Goal: Information Seeking & Learning: Learn about a topic

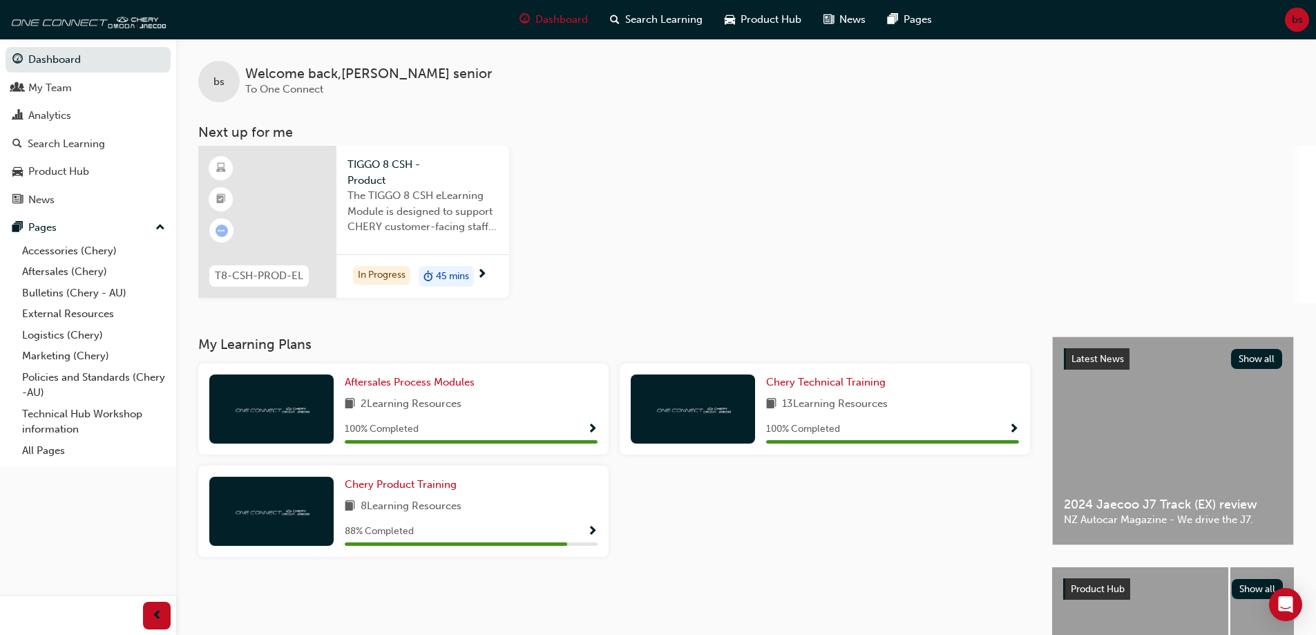
click at [428, 241] on div "The TIGGO 8 CSH eLearning Module is designed to support CHERY customer-facing s…" at bounding box center [422, 215] width 151 height 55
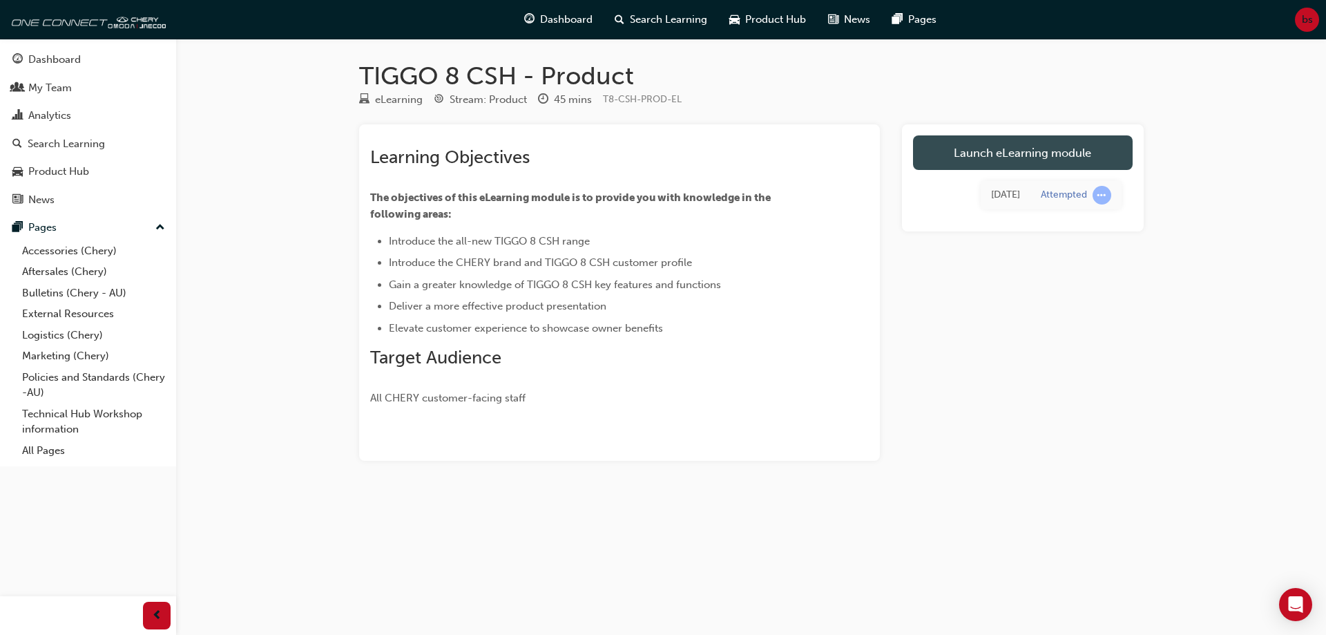
click at [1016, 155] on link "Launch eLearning module" at bounding box center [1023, 152] width 220 height 35
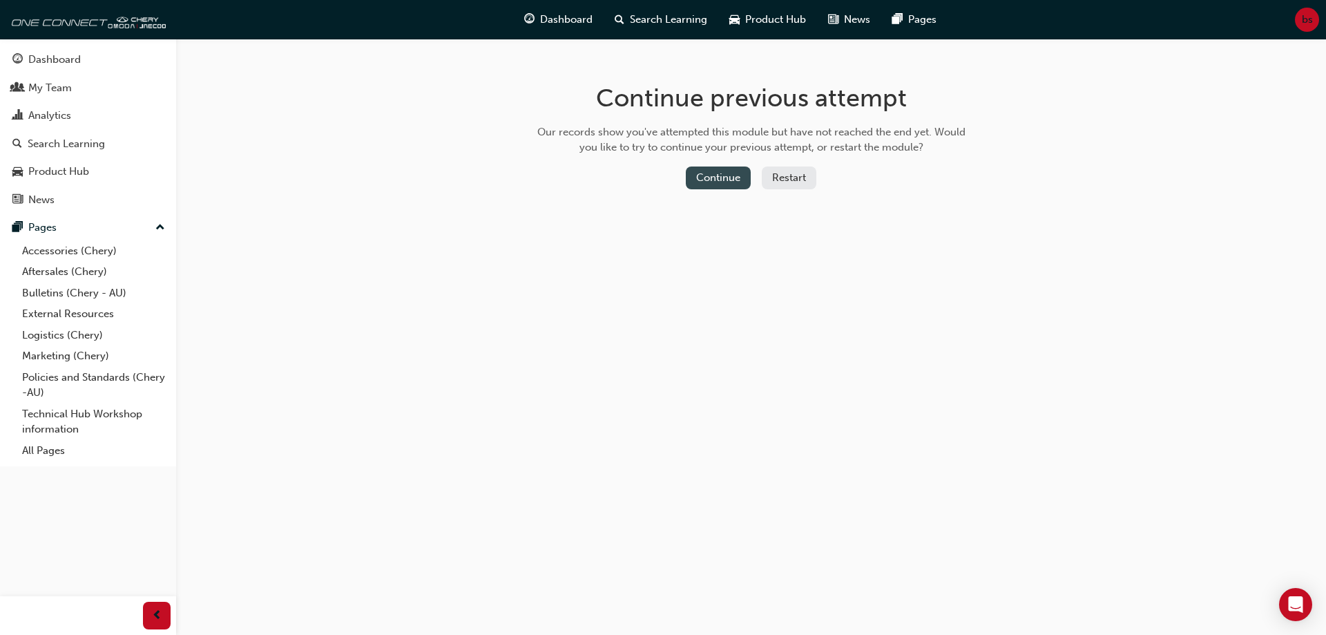
click at [734, 186] on button "Continue" at bounding box center [718, 177] width 65 height 23
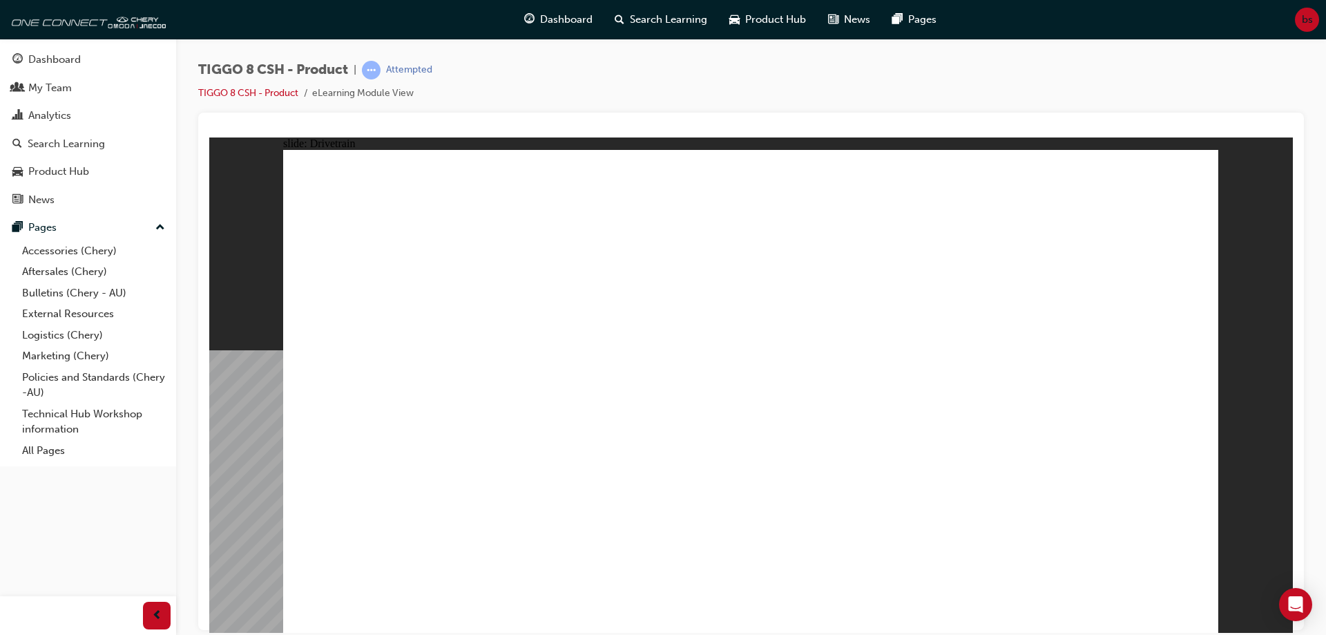
type input "24"
drag, startPoint x: 365, startPoint y: 382, endPoint x: 544, endPoint y: 373, distance: 179.1
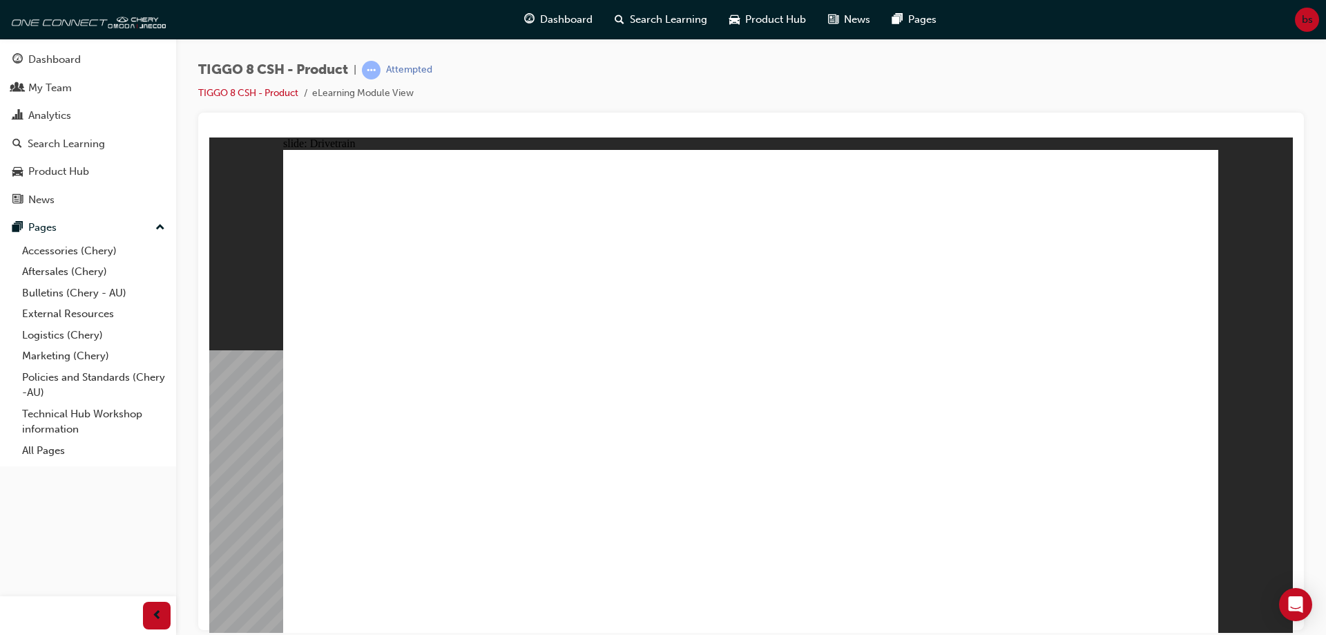
drag, startPoint x: 1185, startPoint y: 613, endPoint x: 1044, endPoint y: 578, distance: 144.4
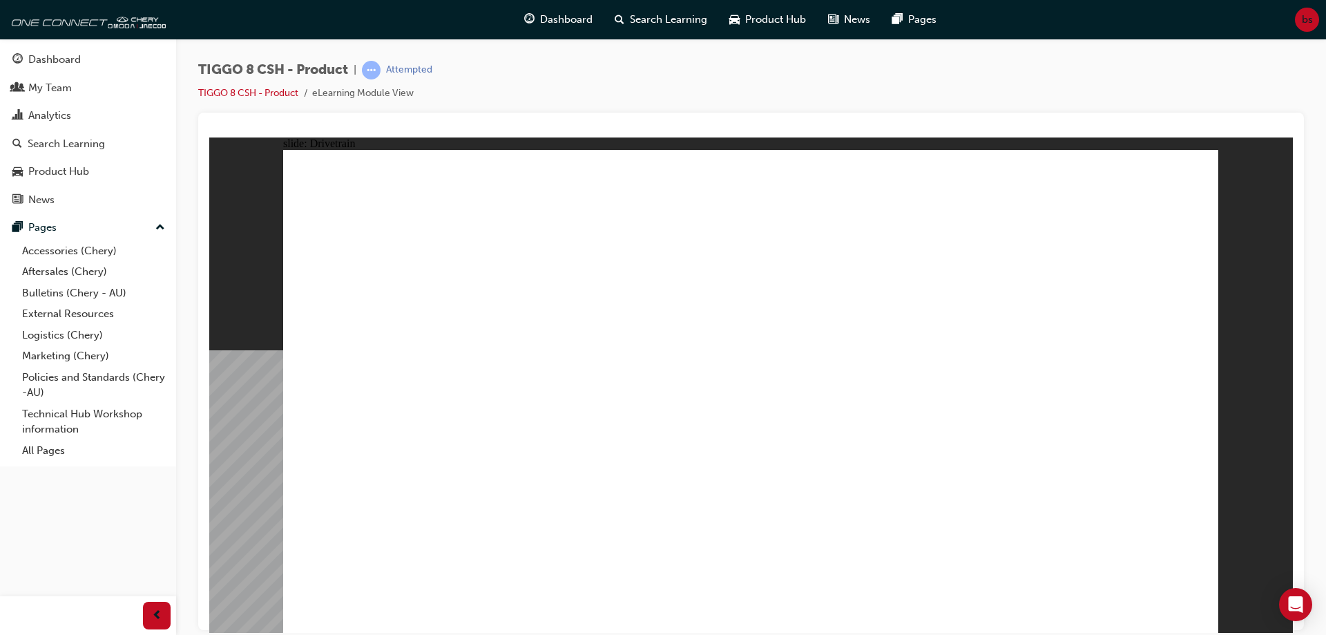
drag, startPoint x: 979, startPoint y: 450, endPoint x: 962, endPoint y: 469, distance: 25.4
drag, startPoint x: 948, startPoint y: 475, endPoint x: 728, endPoint y: 470, distance: 219.7
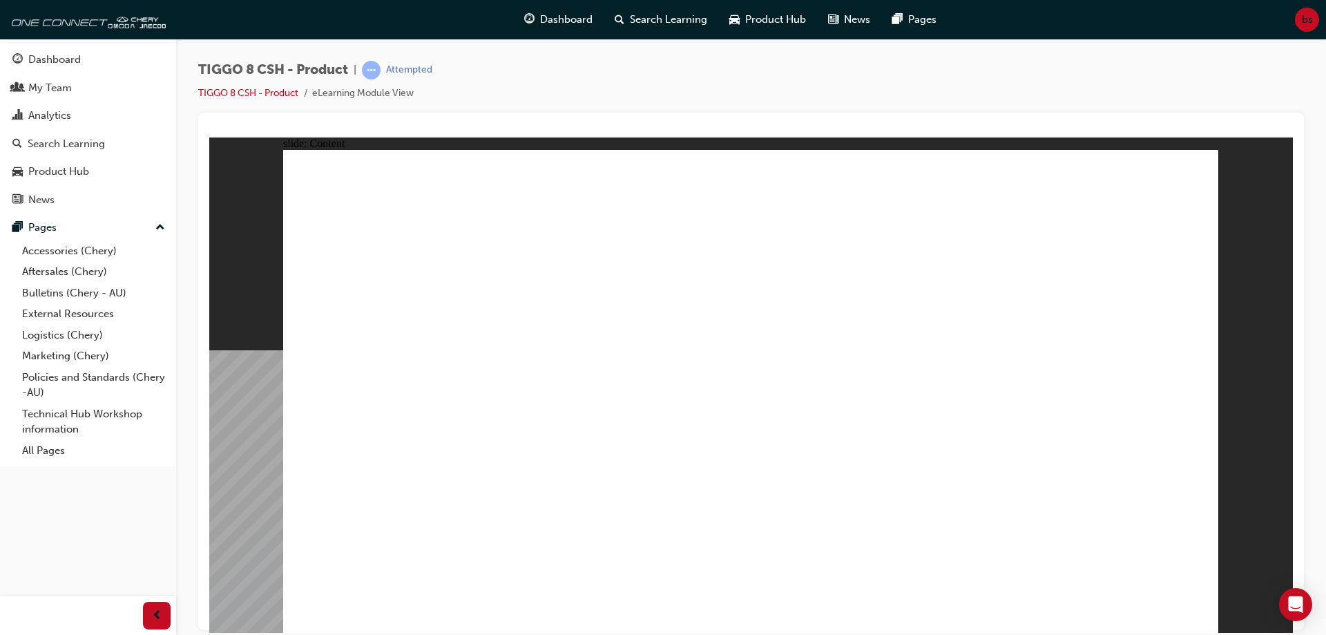
drag, startPoint x: 908, startPoint y: 519, endPoint x: 950, endPoint y: 509, distance: 43.4
drag, startPoint x: 994, startPoint y: 493, endPoint x: 1118, endPoint y: 577, distance: 149.2
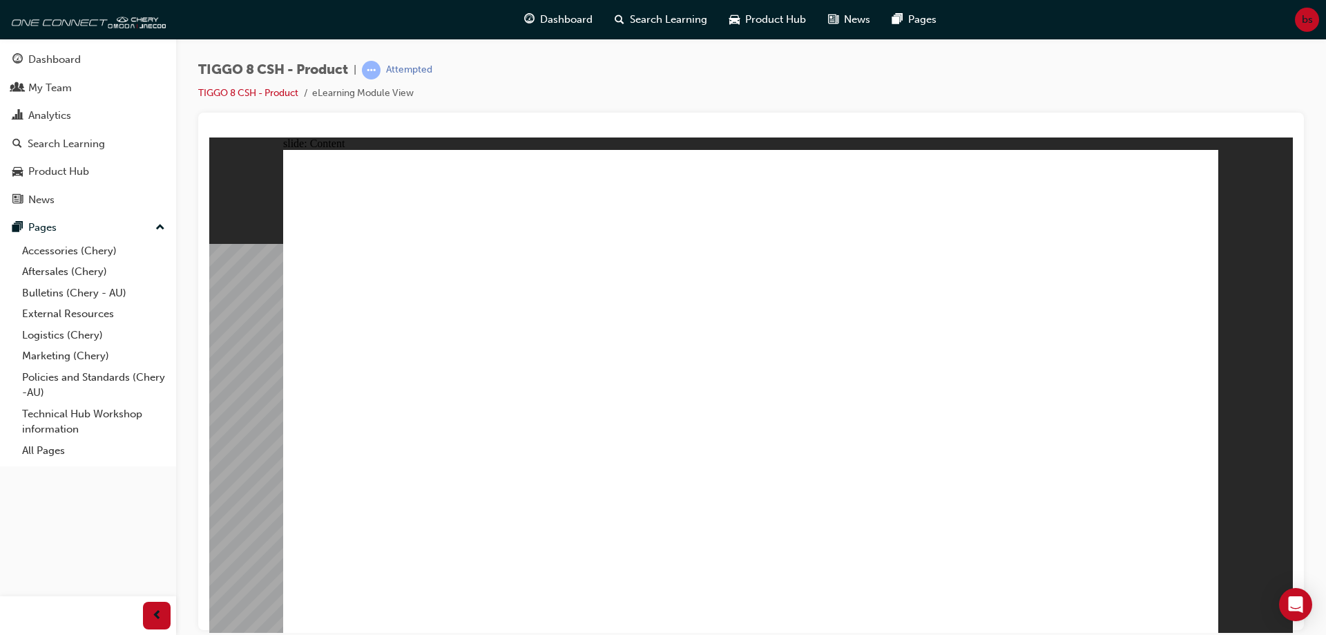
drag, startPoint x: 662, startPoint y: 488, endPoint x: 682, endPoint y: 486, distance: 20.8
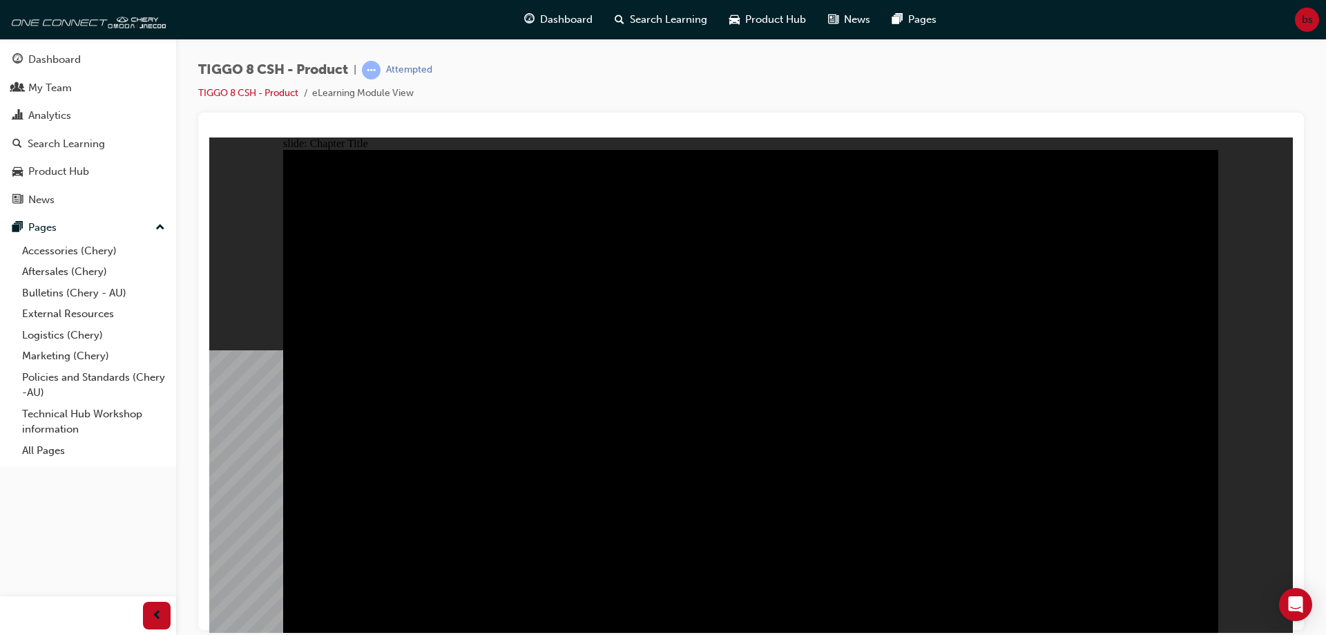
radio input "true"
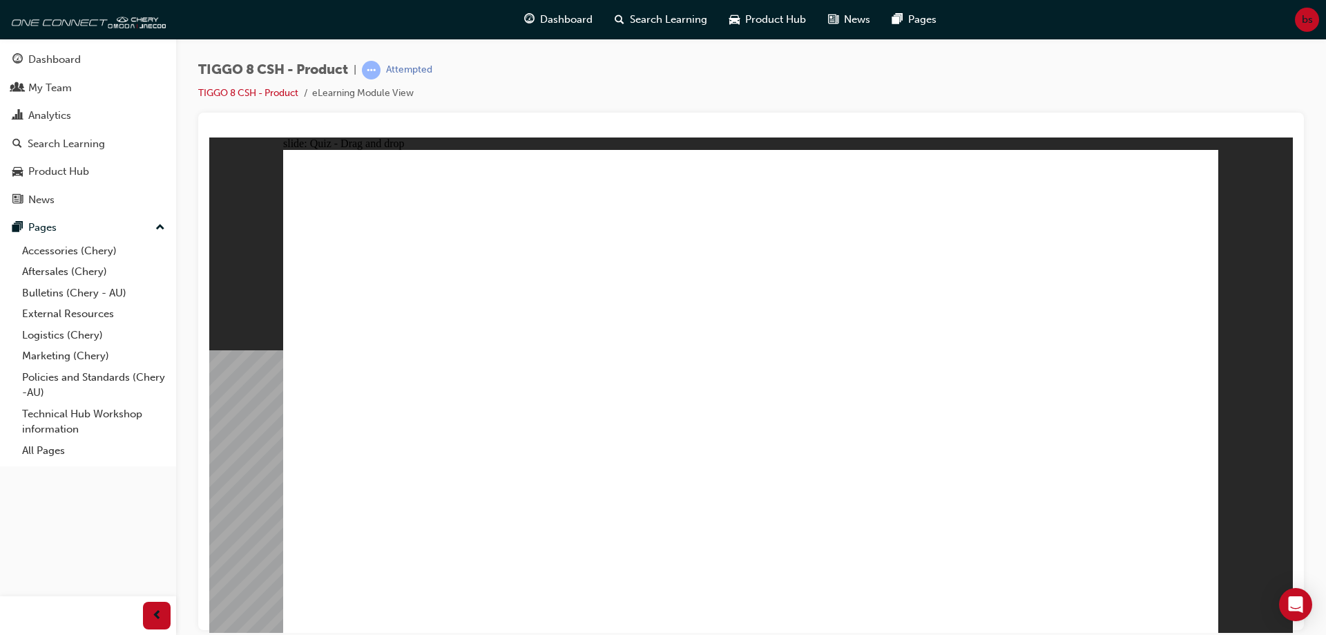
drag, startPoint x: 1073, startPoint y: 372, endPoint x: 1127, endPoint y: 423, distance: 74.8
drag, startPoint x: 829, startPoint y: 314, endPoint x: 769, endPoint y: 436, distance: 135.6
drag, startPoint x: 886, startPoint y: 236, endPoint x: 578, endPoint y: 428, distance: 363.4
drag, startPoint x: 1049, startPoint y: 222, endPoint x: 327, endPoint y: 430, distance: 751.2
drag, startPoint x: 737, startPoint y: 222, endPoint x: 963, endPoint y: 374, distance: 271.9
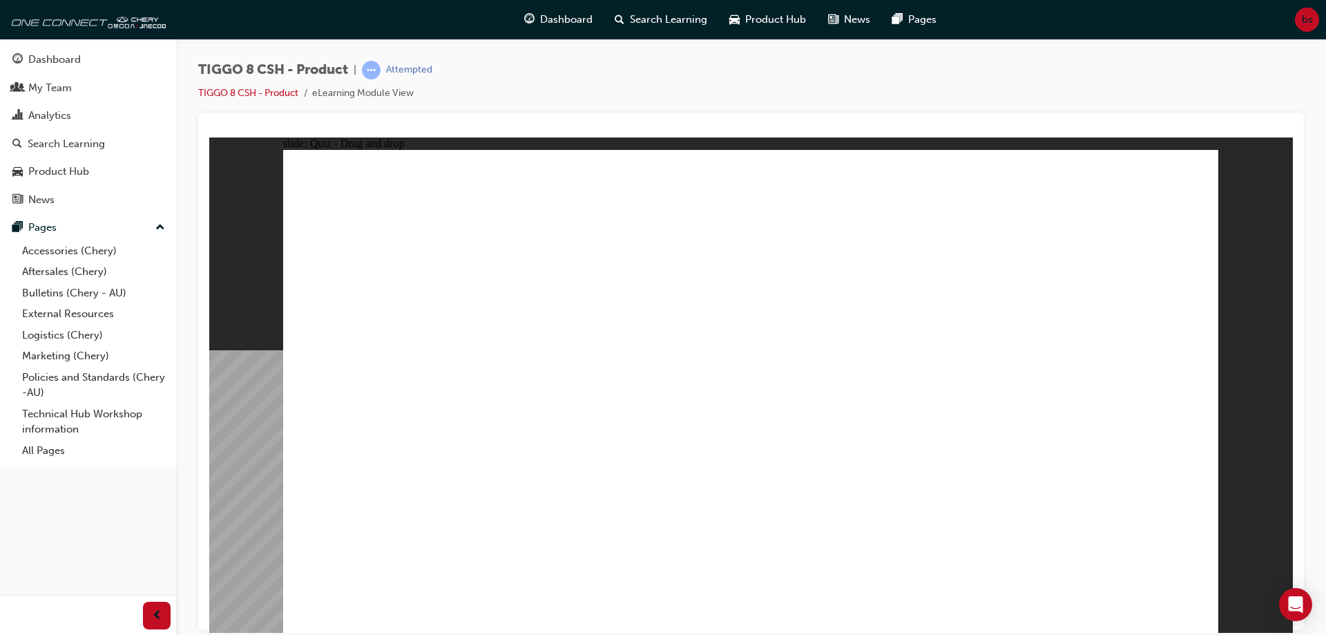
checkbox input "true"
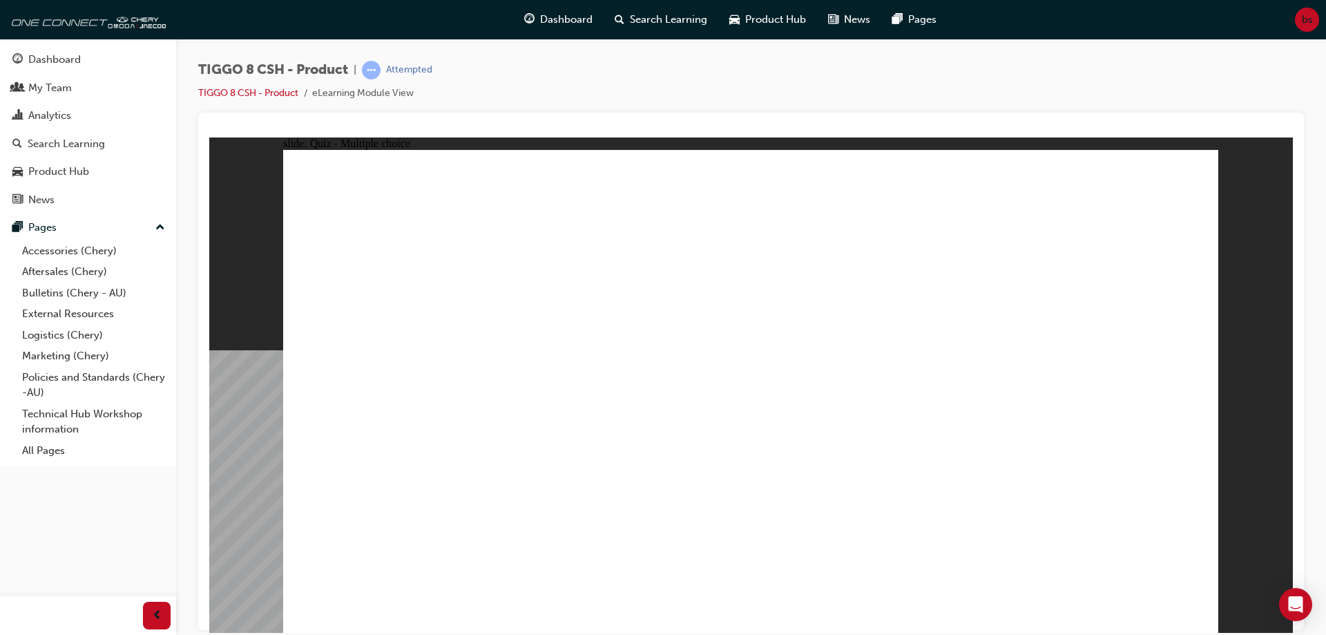
radio input "true"
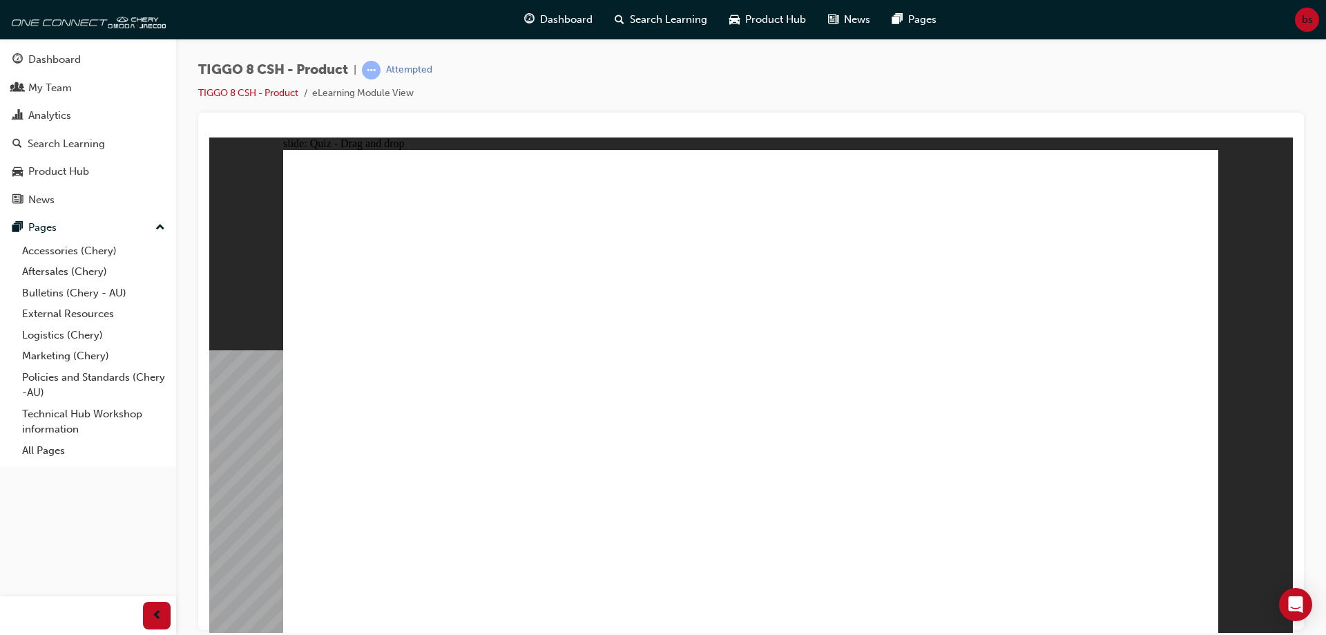
drag, startPoint x: 780, startPoint y: 233, endPoint x: 821, endPoint y: 434, distance: 204.4
drag, startPoint x: 919, startPoint y: 211, endPoint x: 940, endPoint y: 432, distance: 222.0
drag, startPoint x: 896, startPoint y: 260, endPoint x: 605, endPoint y: 422, distance: 332.7
drag, startPoint x: 905, startPoint y: 234, endPoint x: 747, endPoint y: 494, distance: 303.7
drag, startPoint x: 1087, startPoint y: 236, endPoint x: 591, endPoint y: 419, distance: 528.0
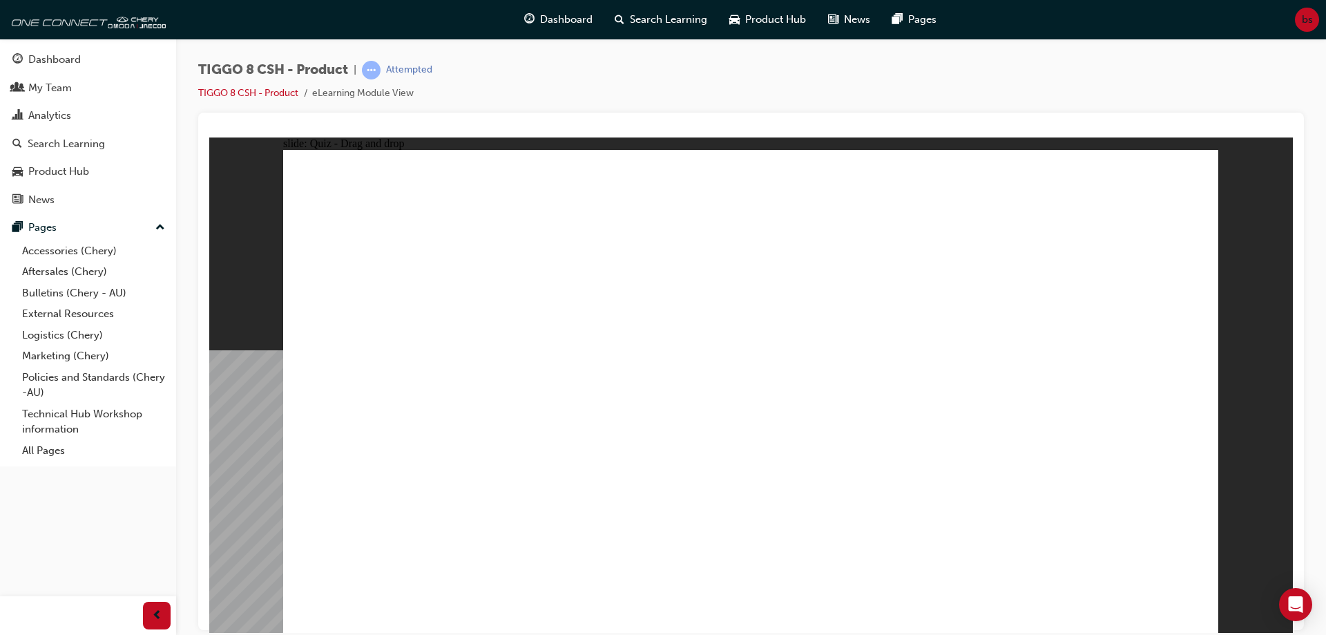
drag, startPoint x: 1079, startPoint y: 237, endPoint x: 387, endPoint y: 415, distance: 714.7
drag, startPoint x: 1058, startPoint y: 239, endPoint x: 919, endPoint y: 450, distance: 253.3
drag, startPoint x: 933, startPoint y: 285, endPoint x: 515, endPoint y: 455, distance: 451.8
drag, startPoint x: 901, startPoint y: 268, endPoint x: 771, endPoint y: 495, distance: 261.7
drag, startPoint x: 776, startPoint y: 238, endPoint x: 425, endPoint y: 437, distance: 403.7
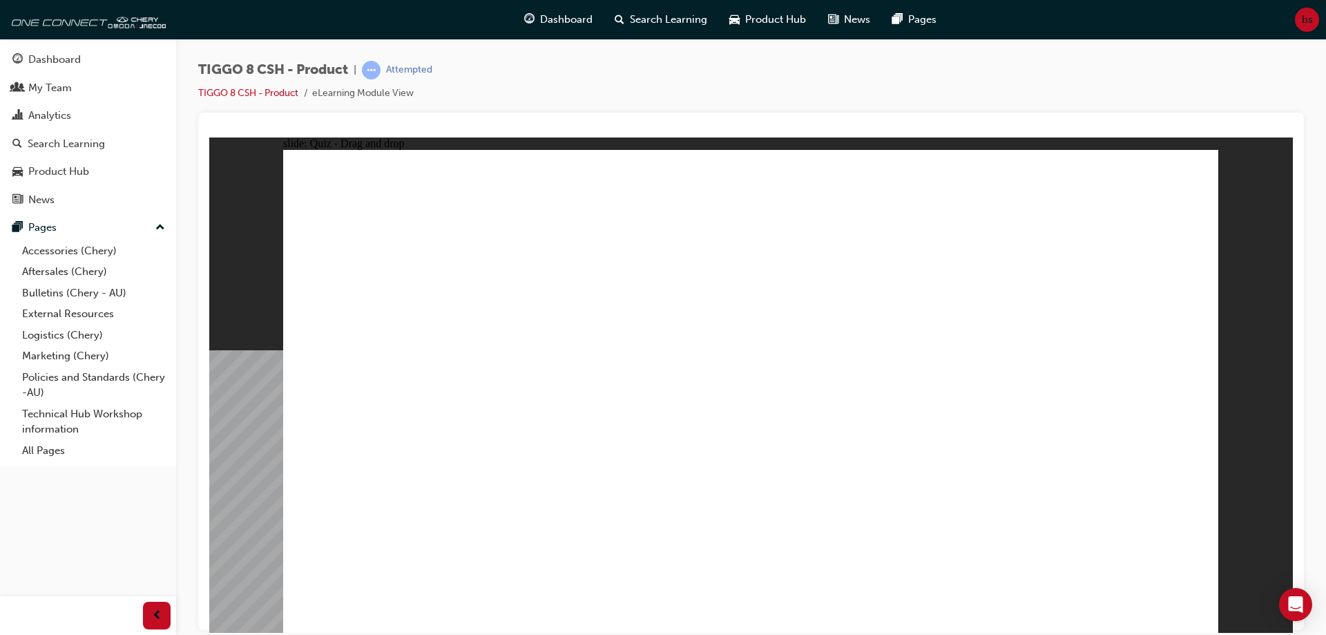
drag, startPoint x: 756, startPoint y: 245, endPoint x: 977, endPoint y: 485, distance: 326.6
drag, startPoint x: 1116, startPoint y: 218, endPoint x: 594, endPoint y: 516, distance: 600.9
drag, startPoint x: 1072, startPoint y: 200, endPoint x: 842, endPoint y: 530, distance: 401.8
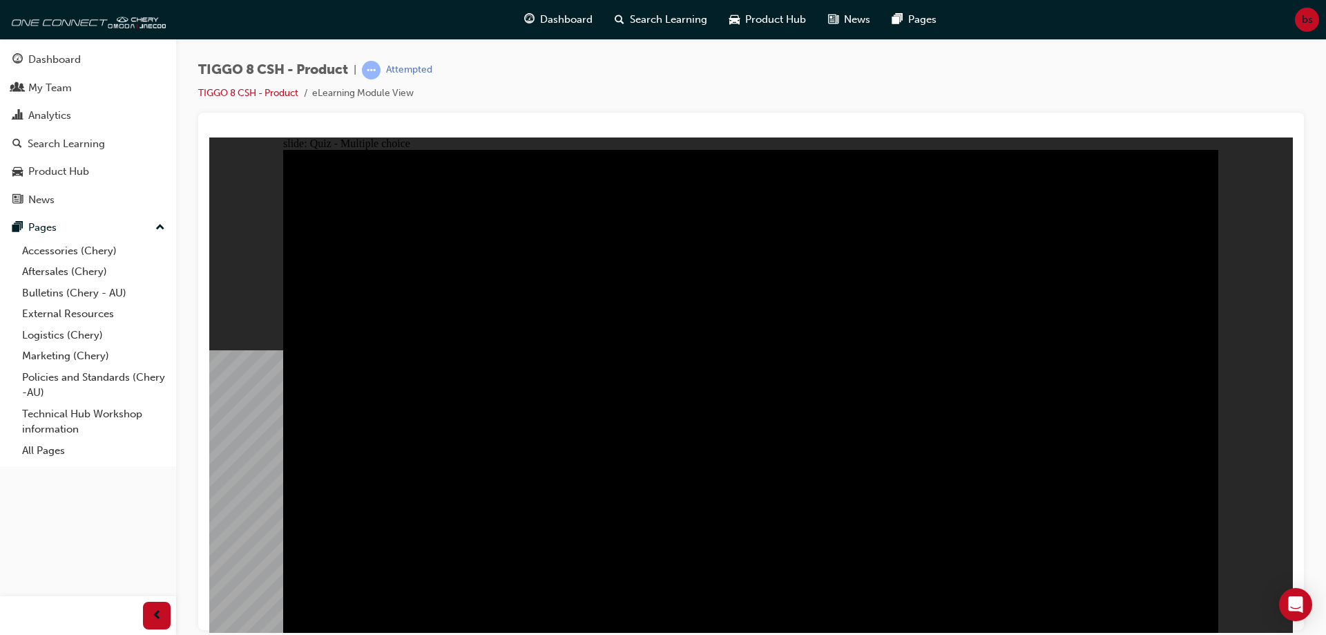
radio input "true"
drag, startPoint x: 631, startPoint y: 453, endPoint x: 624, endPoint y: 458, distance: 8.4
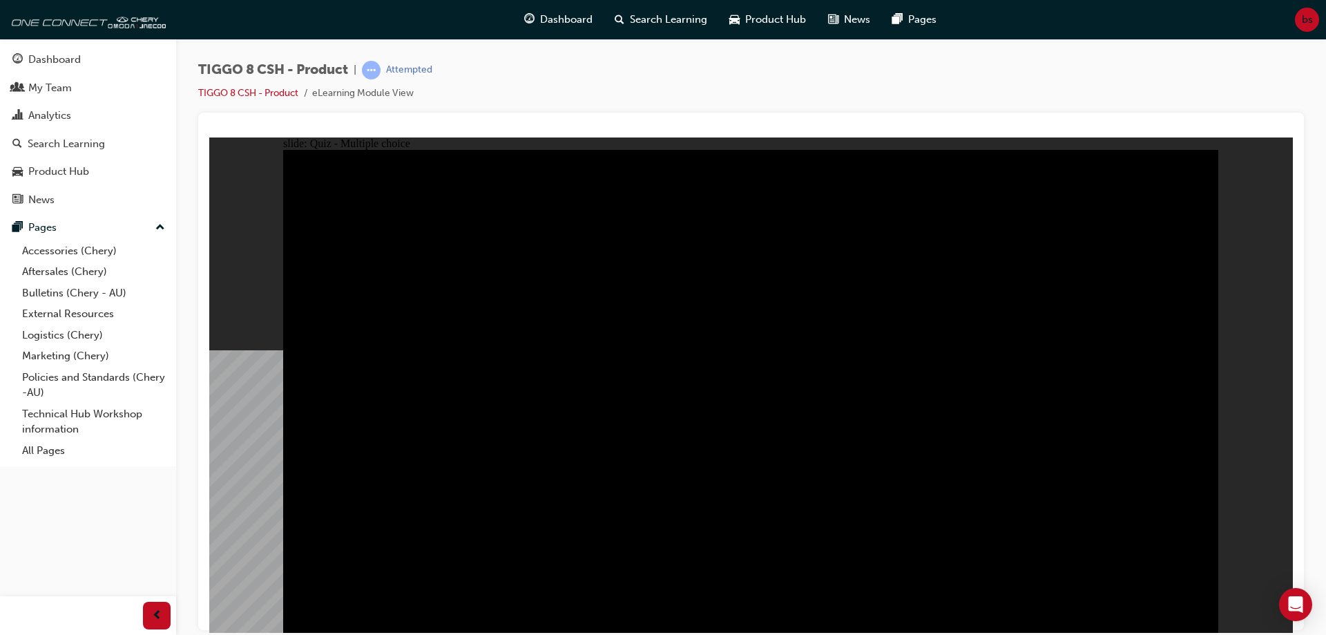
radio input "true"
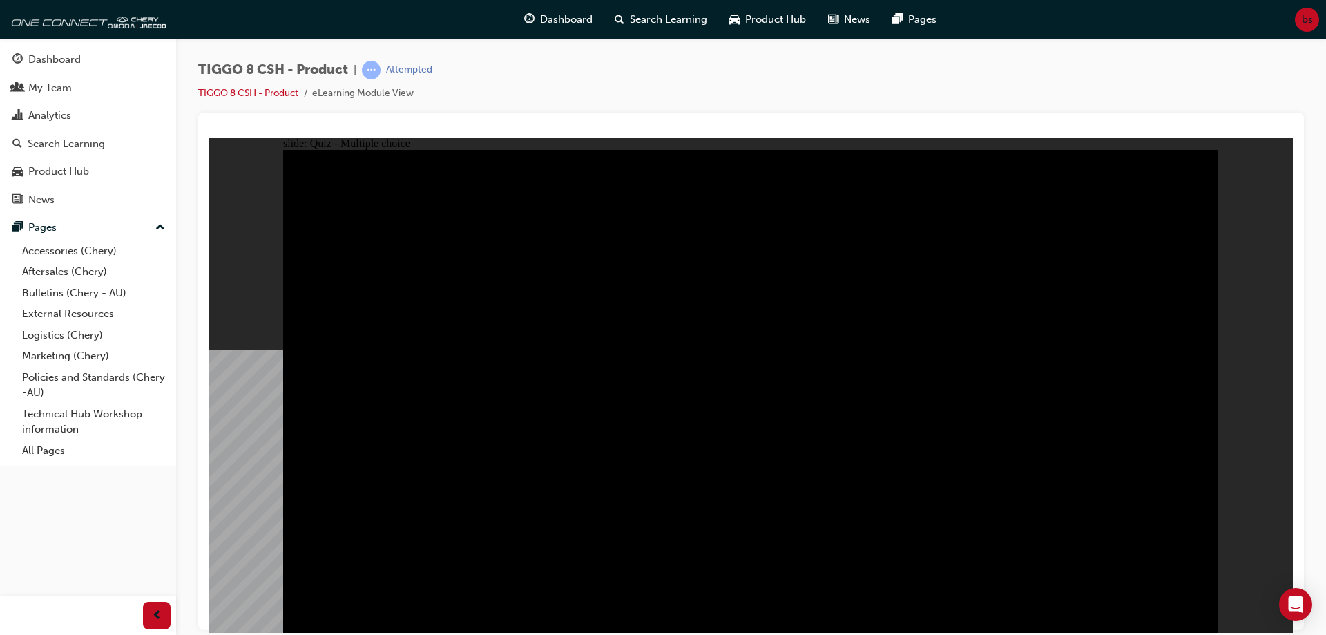
radio input "true"
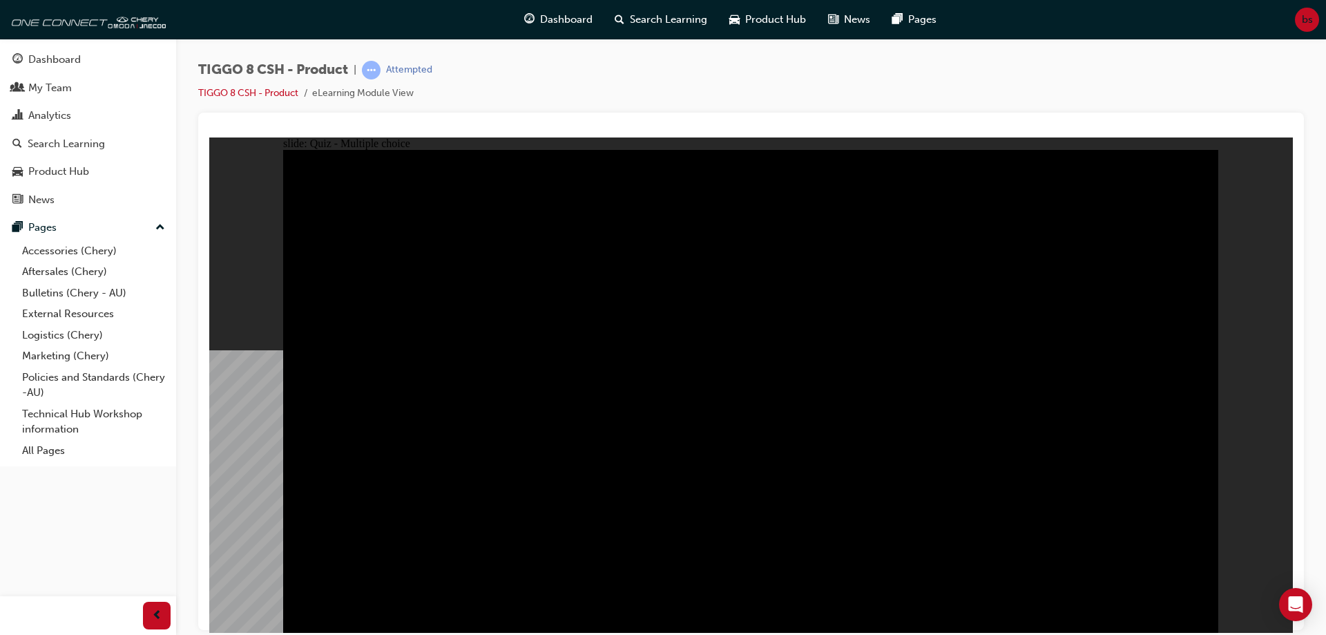
checkbox input "false"
checkbox input "true"
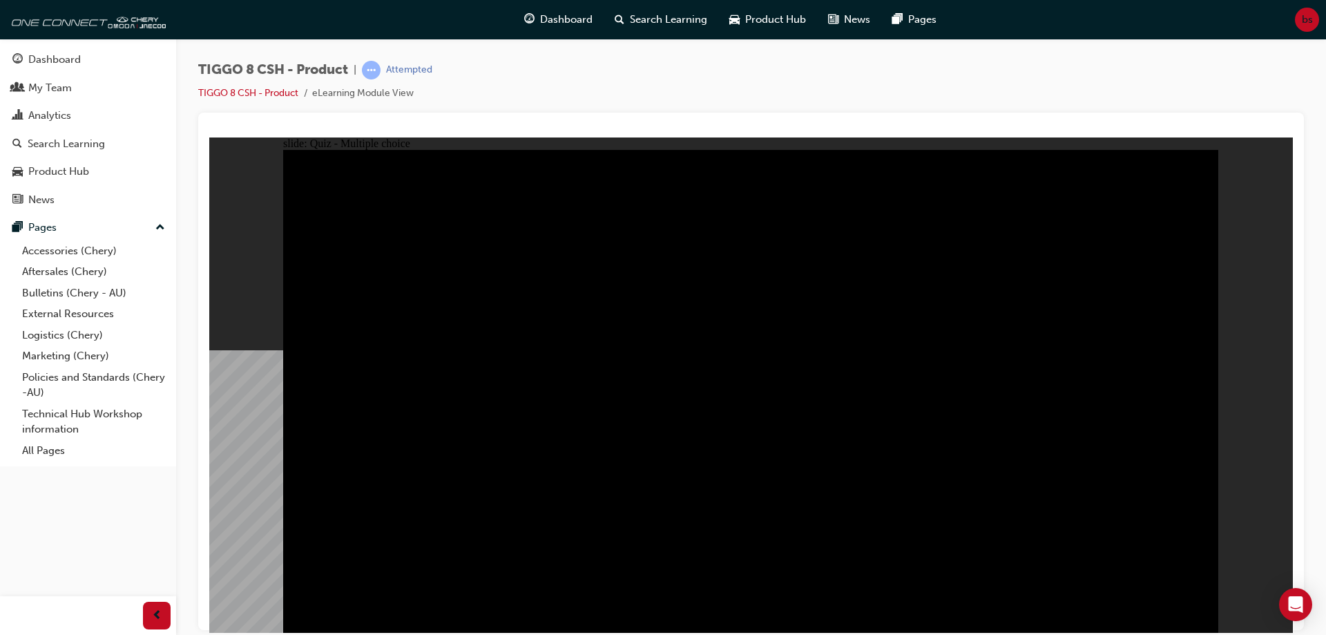
checkbox input "true"
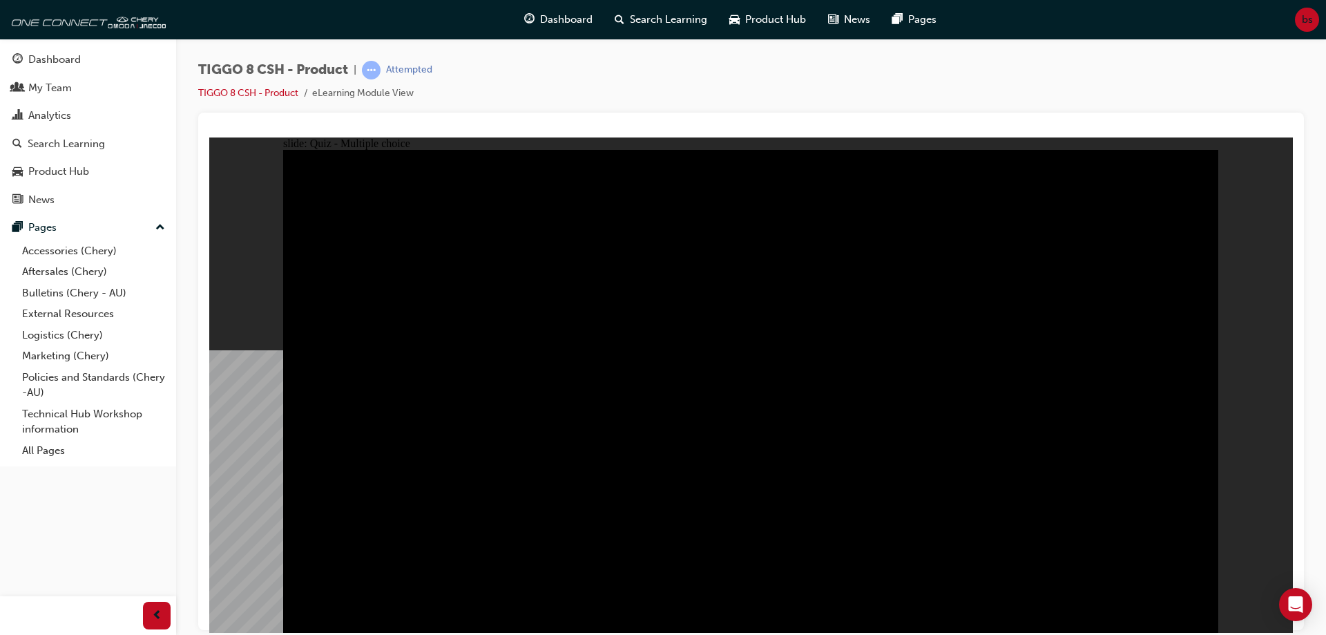
checkbox input "true"
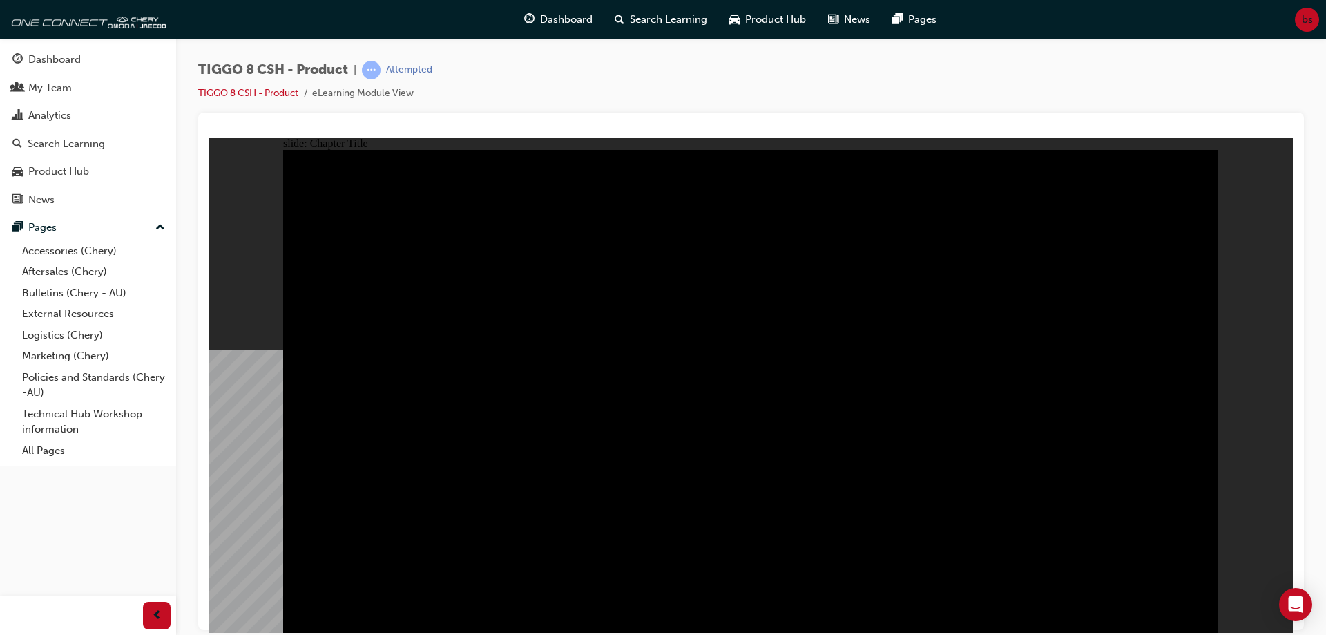
radio input "true"
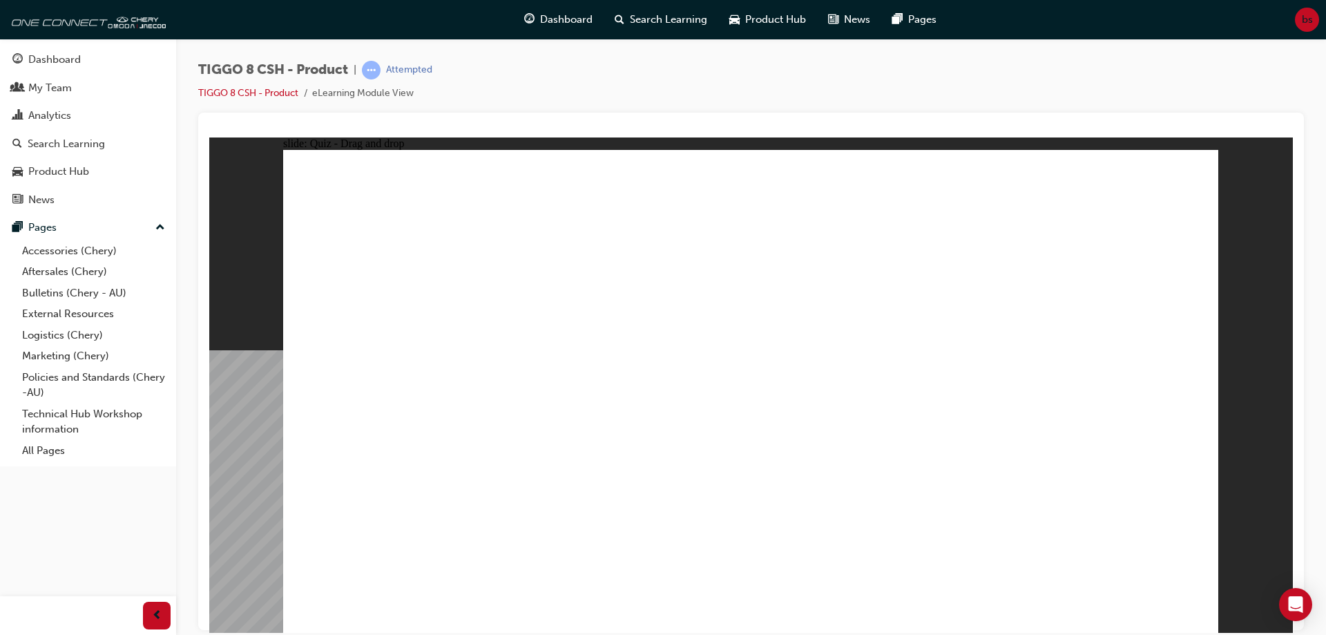
drag, startPoint x: 857, startPoint y: 315, endPoint x: 799, endPoint y: 423, distance: 122.4
drag, startPoint x: 899, startPoint y: 216, endPoint x: 598, endPoint y: 408, distance: 356.6
drag, startPoint x: 981, startPoint y: 321, endPoint x: 1126, endPoint y: 468, distance: 206.6
drag, startPoint x: 1002, startPoint y: 247, endPoint x: 363, endPoint y: 381, distance: 653.7
drag, startPoint x: 848, startPoint y: 325, endPoint x: 912, endPoint y: 421, distance: 115.3
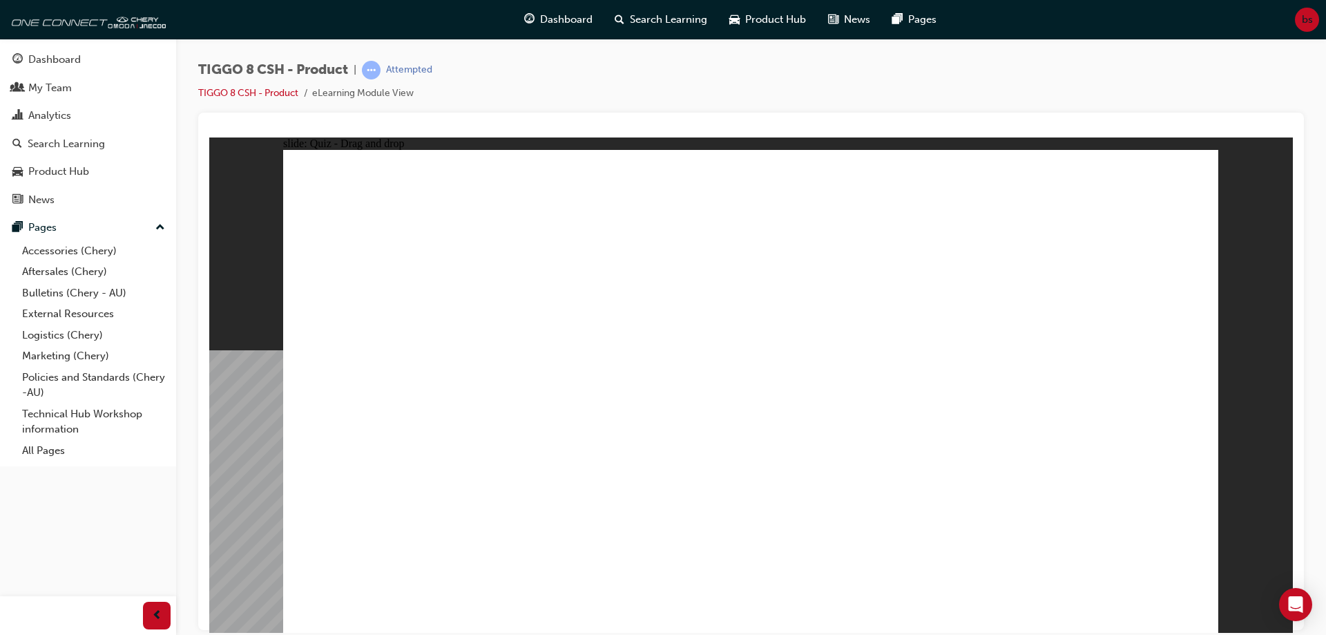
checkbox input "true"
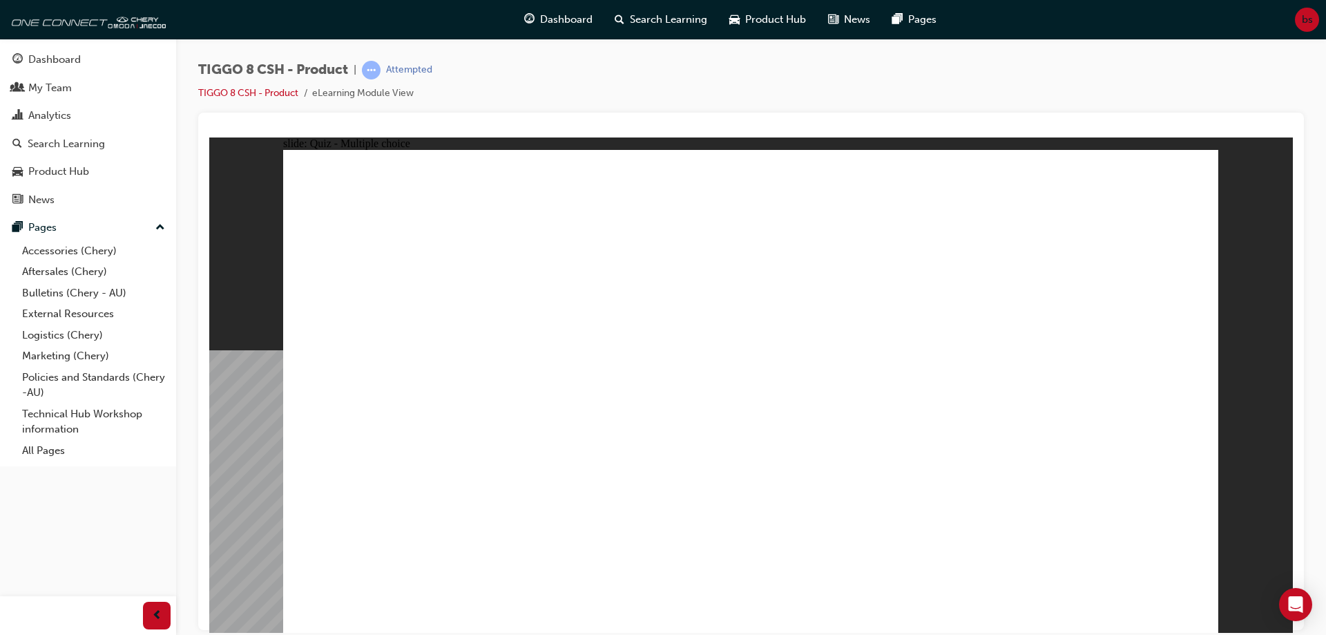
drag, startPoint x: 741, startPoint y: 460, endPoint x: 741, endPoint y: 479, distance: 18.7
radio input "true"
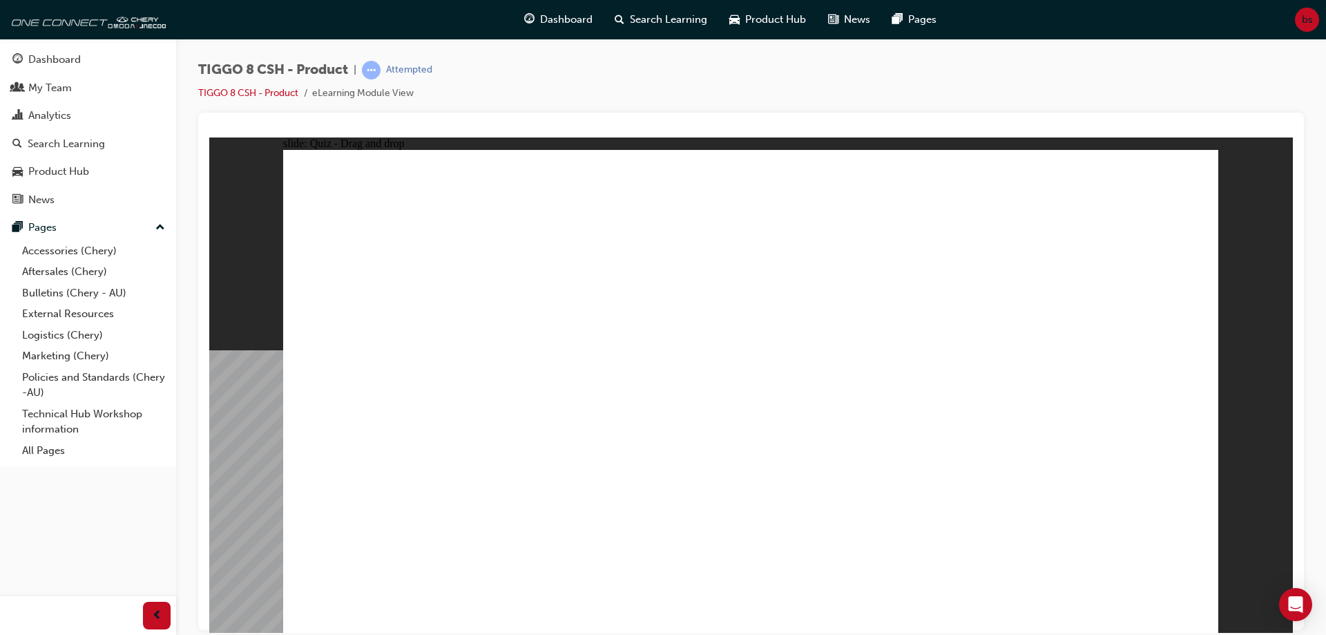
drag, startPoint x: 788, startPoint y: 202, endPoint x: 828, endPoint y: 429, distance: 230.0
drag, startPoint x: 777, startPoint y: 236, endPoint x: 834, endPoint y: 411, distance: 184.6
drag, startPoint x: 901, startPoint y: 268, endPoint x: 805, endPoint y: 431, distance: 188.8
drag, startPoint x: 937, startPoint y: 241, endPoint x: 901, endPoint y: 471, distance: 232.8
drag, startPoint x: 939, startPoint y: 209, endPoint x: 855, endPoint y: 466, distance: 270.2
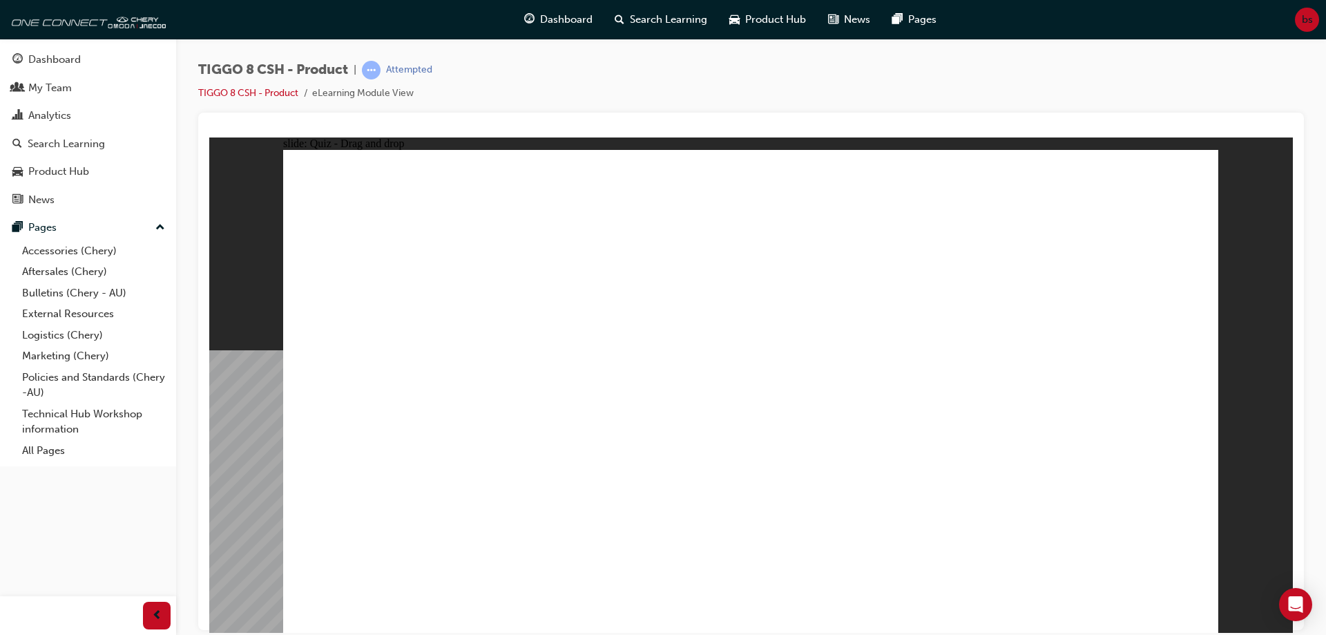
drag, startPoint x: 1088, startPoint y: 215, endPoint x: 1000, endPoint y: 474, distance: 273.7
drag, startPoint x: 1080, startPoint y: 238, endPoint x: 868, endPoint y: 543, distance: 371.2
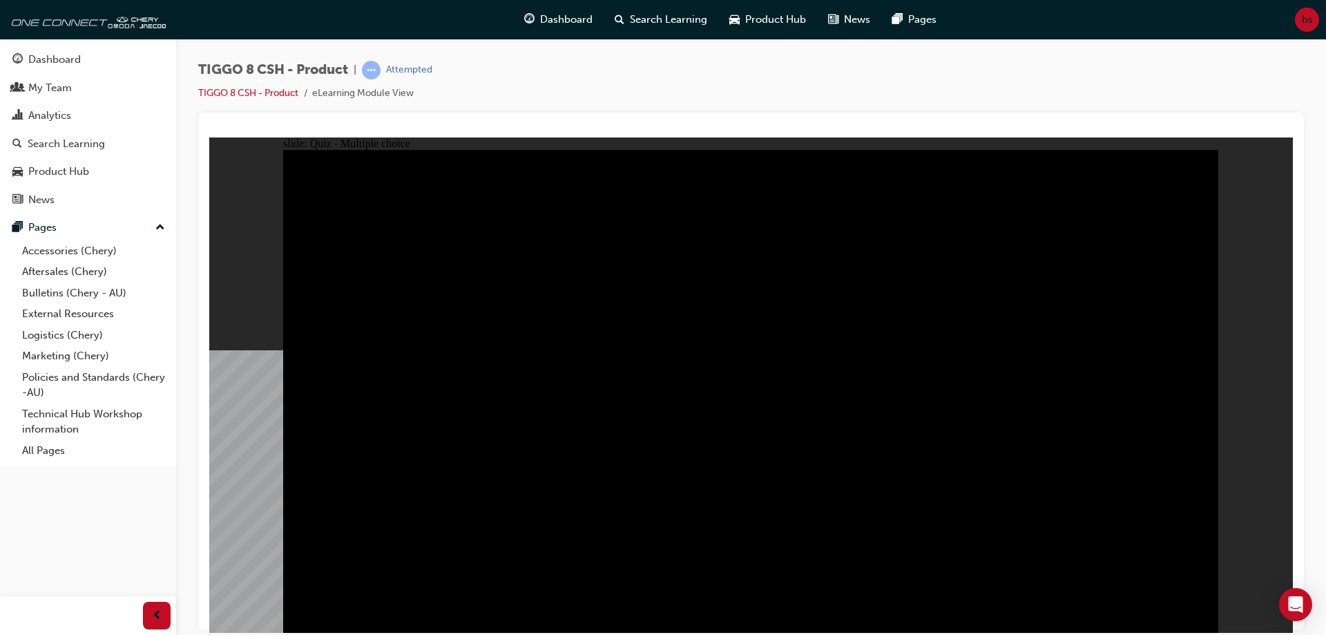
radio input "true"
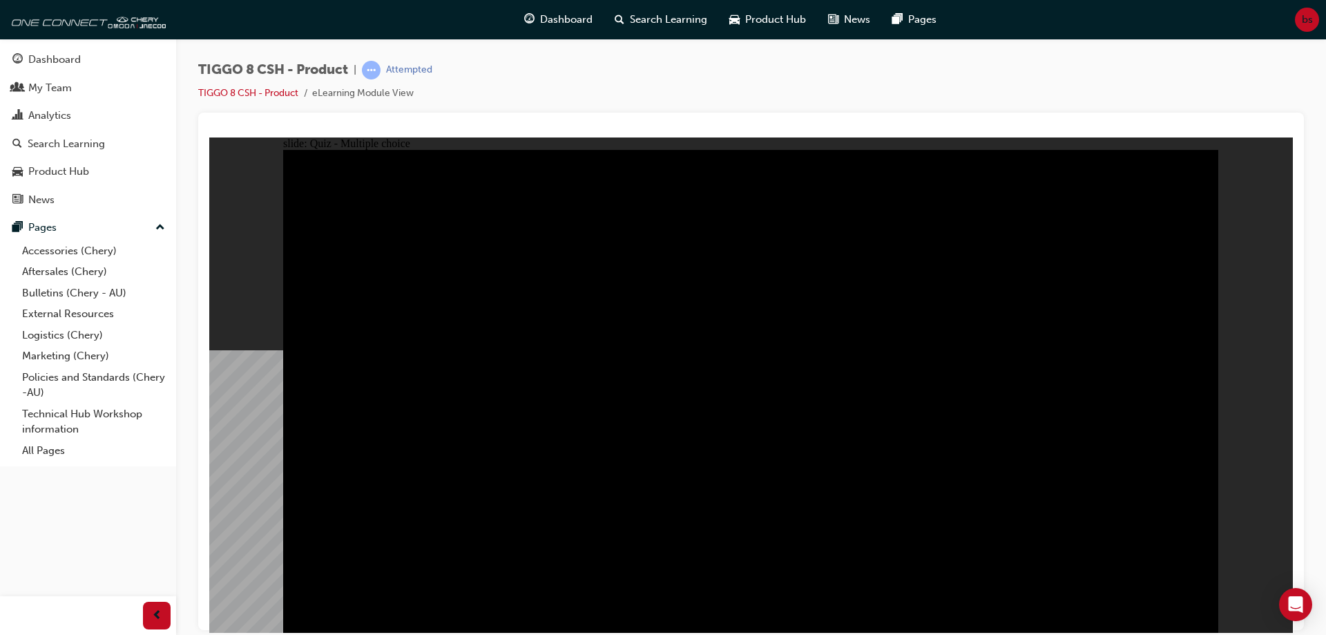
radio input "true"
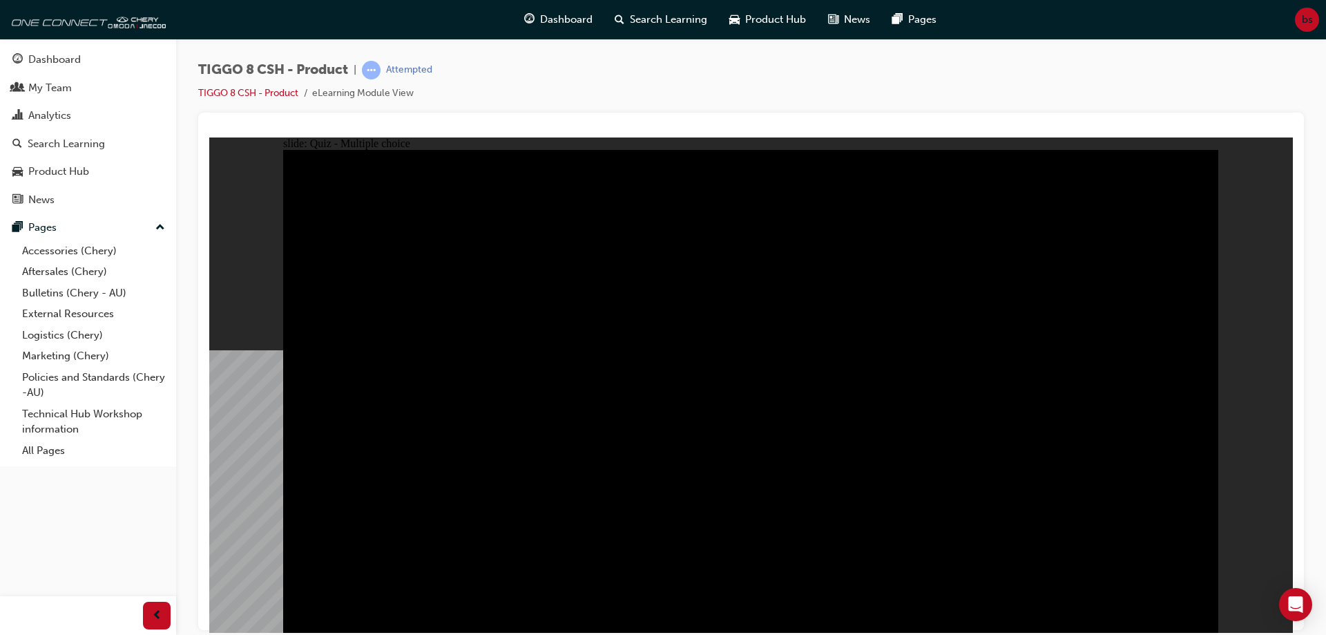
checkbox input "true"
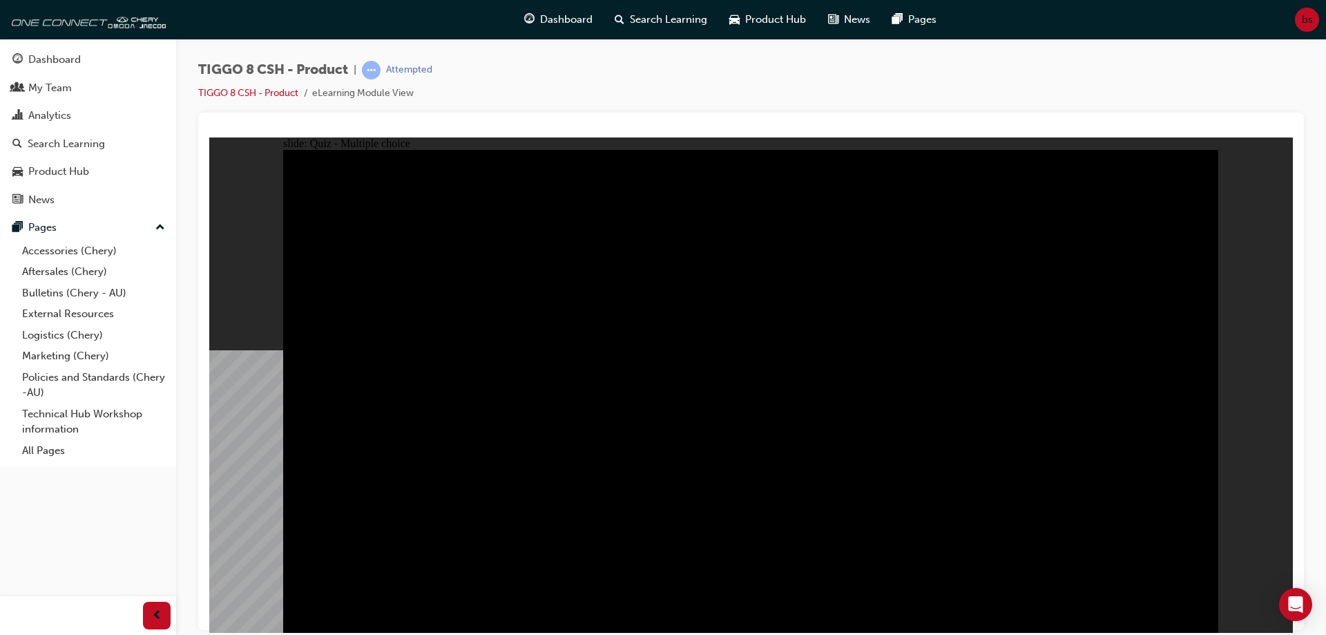
checkbox input "true"
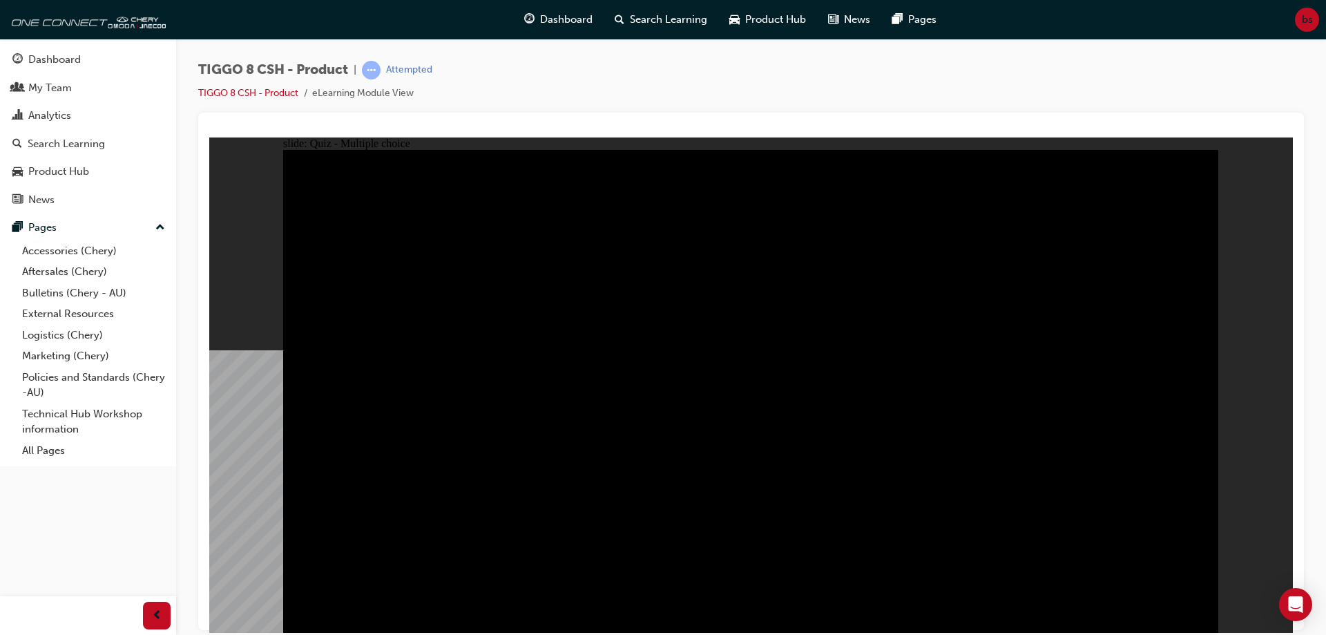
checkbox input "true"
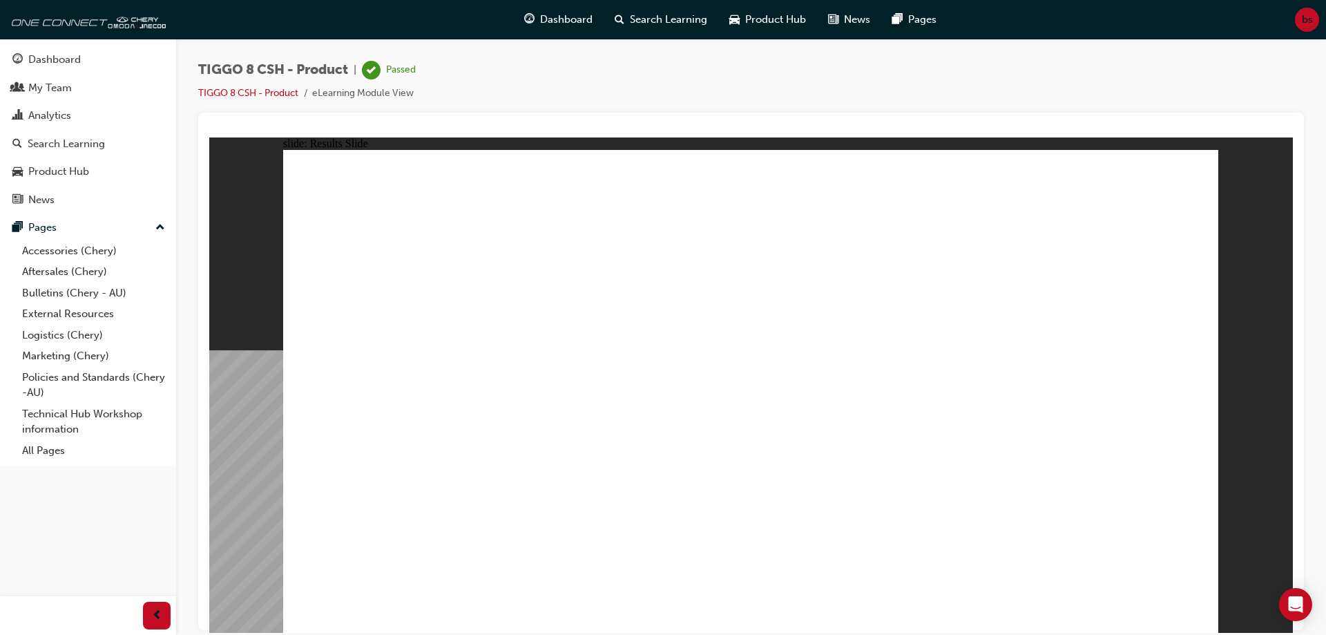
drag, startPoint x: 966, startPoint y: 546, endPoint x: 977, endPoint y: 545, distance: 10.4
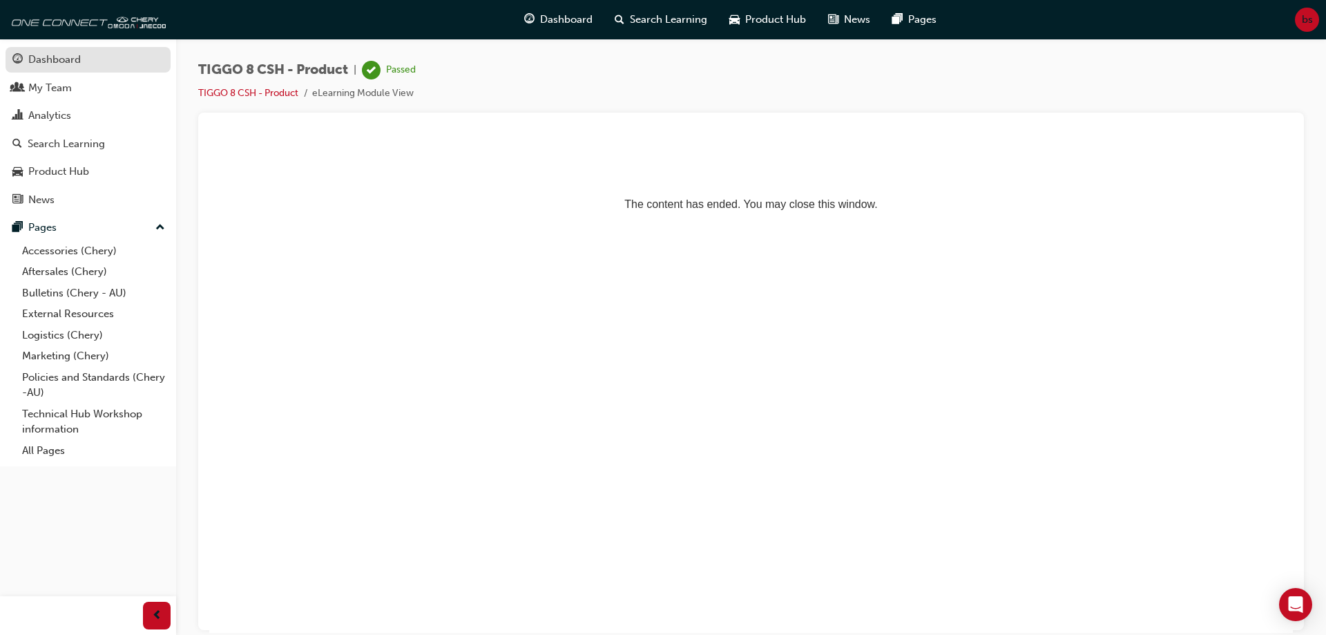
click at [88, 68] on link "Dashboard" at bounding box center [88, 60] width 165 height 26
